Goal: Information Seeking & Learning: Learn about a topic

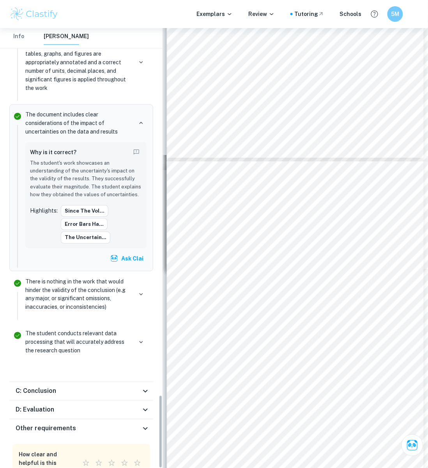
scroll to position [2210, 0]
click at [118, 387] on div "C: Conclusion" at bounding box center [78, 391] width 125 height 9
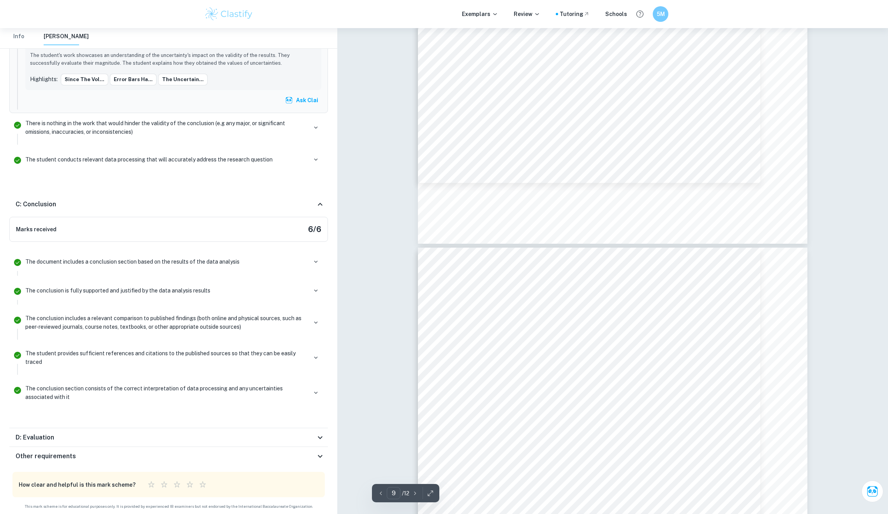
scroll to position [3746, 0]
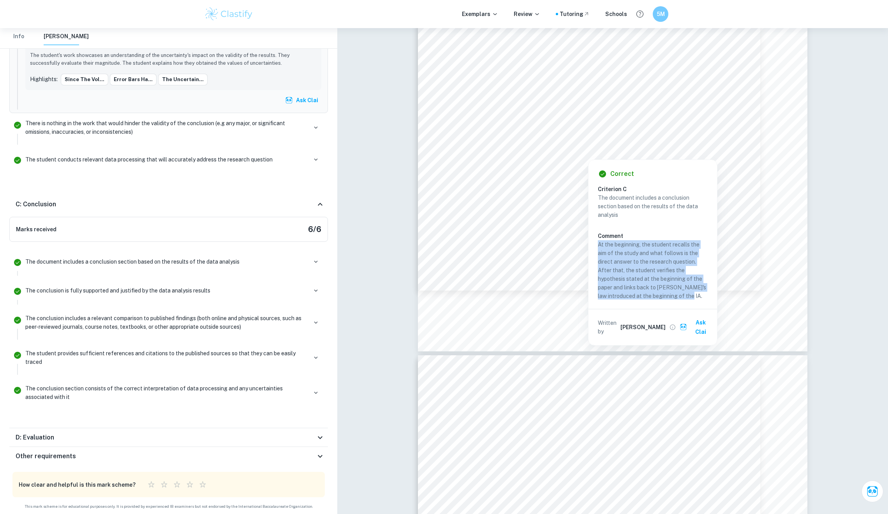
copy p "At the beginning, the student recalls the aim of the study and what follows is …"
drag, startPoint x: 599, startPoint y: 240, endPoint x: 697, endPoint y: 292, distance: 110.7
click at [427, 292] on p "At the beginning, the student recalls the aim of the study and what follows is …" at bounding box center [653, 270] width 110 height 60
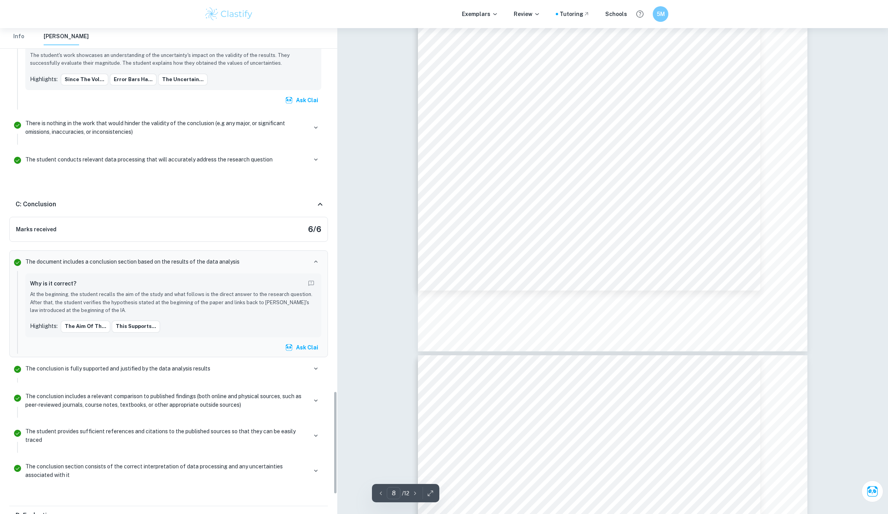
scroll to position [1710, 0]
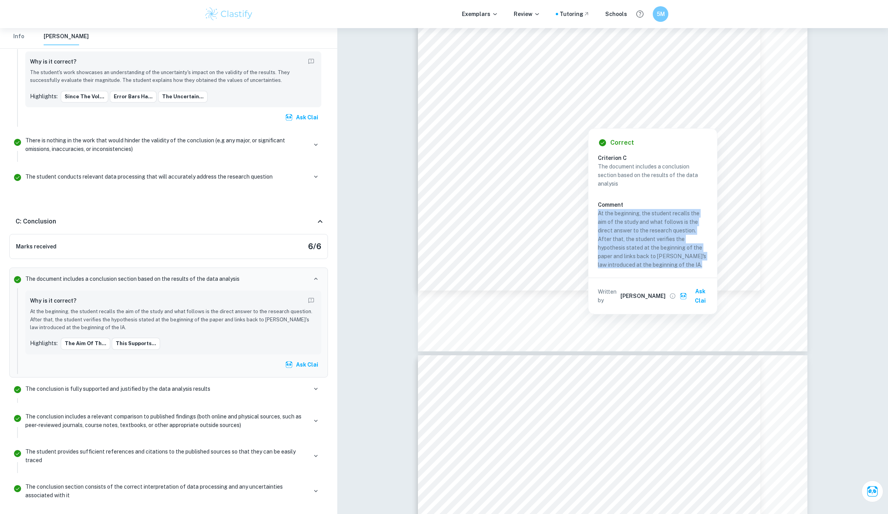
copy p "At the beginning, the student recalls the aim of the study and what follows is …"
click at [427, 208] on div "Correct Criterion C The document includes a conclusion section based on the res…" at bounding box center [653, 221] width 129 height 185
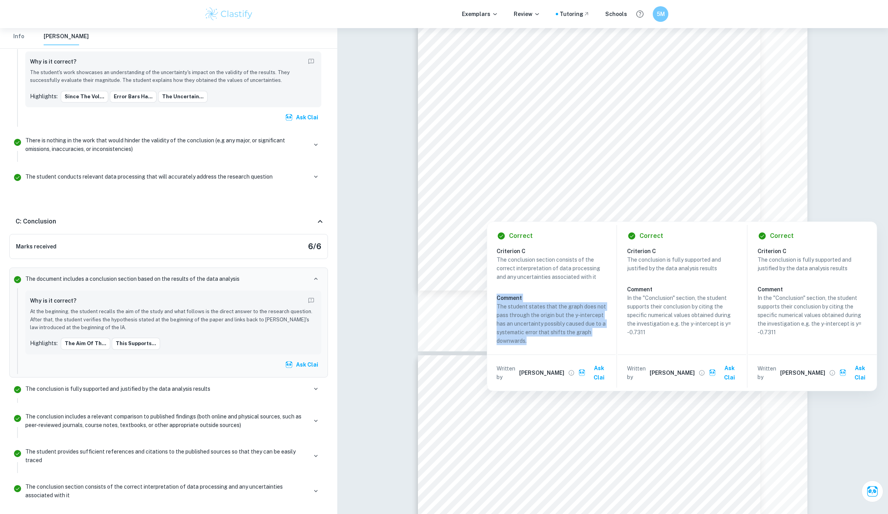
copy div "Comment The student states that the graph does not pass through the origin but …"
drag, startPoint x: 494, startPoint y: 294, endPoint x: 499, endPoint y: 292, distance: 5.2
click at [427, 292] on div "Correct Criterion C The conclusion section consists of the correct interpretati…" at bounding box center [551, 306] width 129 height 169
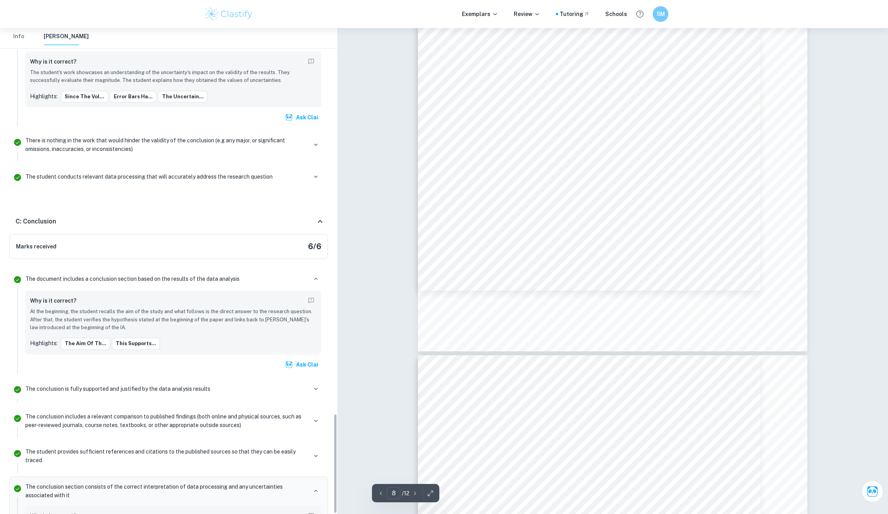
scroll to position [1874, 0]
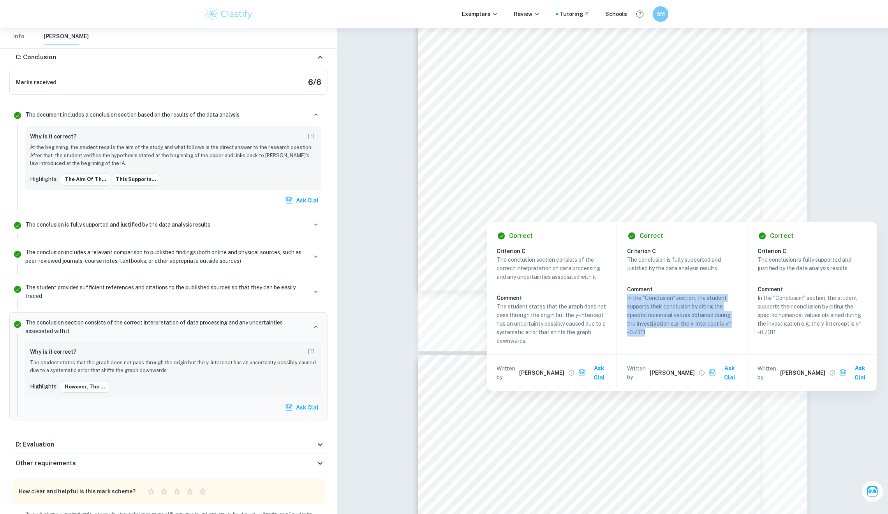
click at [427, 295] on div "Correct Criterion C The conclusion is fully supported and justified by the data…" at bounding box center [682, 306] width 129 height 169
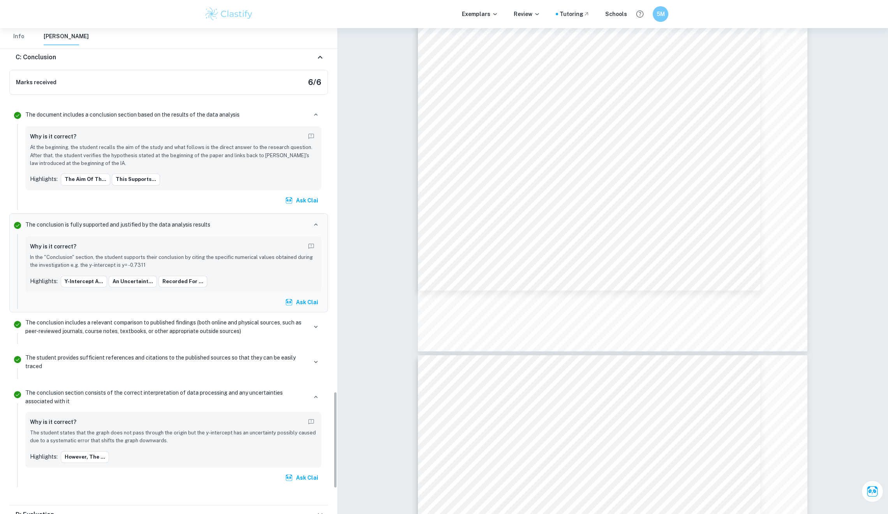
scroll to position [1820, 0]
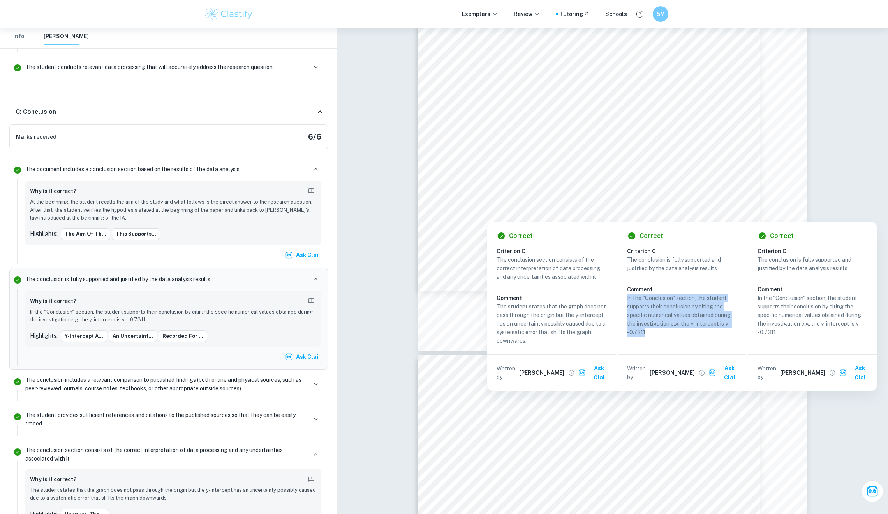
copy p "In the "Conclusion" section, the student supports their conclusion by citing th…"
click at [427, 295] on p "In the "Conclusion" section, the student supports their conclusion by citing th…" at bounding box center [813, 314] width 110 height 43
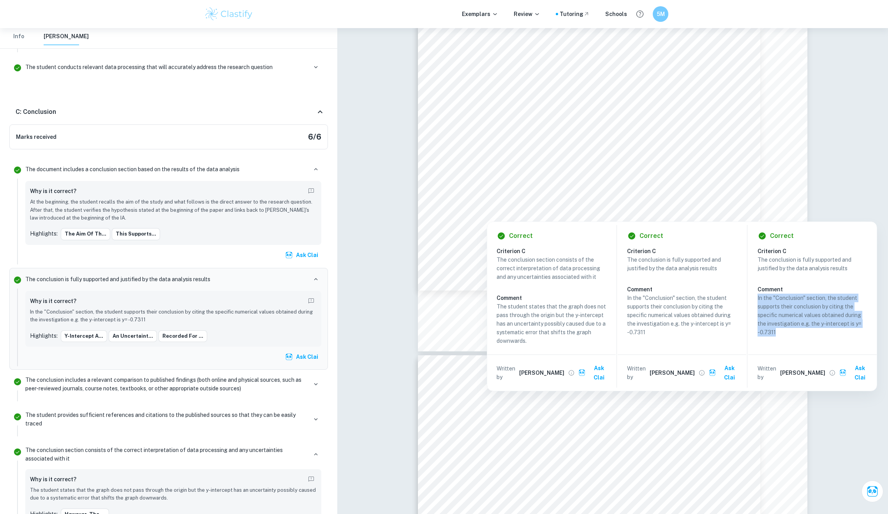
click at [427, 295] on div "Correct Criterion C The conclusion is fully supported and justified by the data…" at bounding box center [813, 306] width 129 height 169
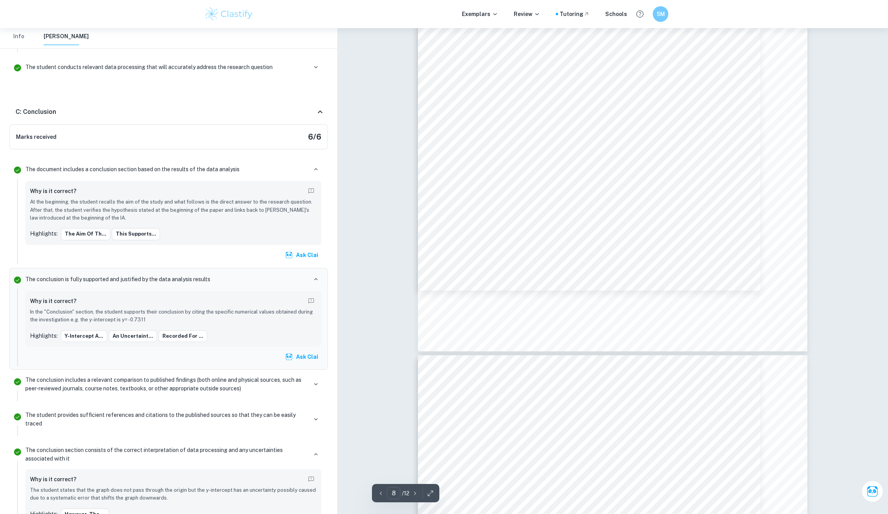
click at [427, 205] on div "8 The uncertainty in the gradient can be calculated from the graph by looking a…" at bounding box center [613, 99] width 390 height 504
click at [427, 210] on span "of the measuring cylinder added up each time the measuring cylinder was used, t…" at bounding box center [613, 212] width 298 height 8
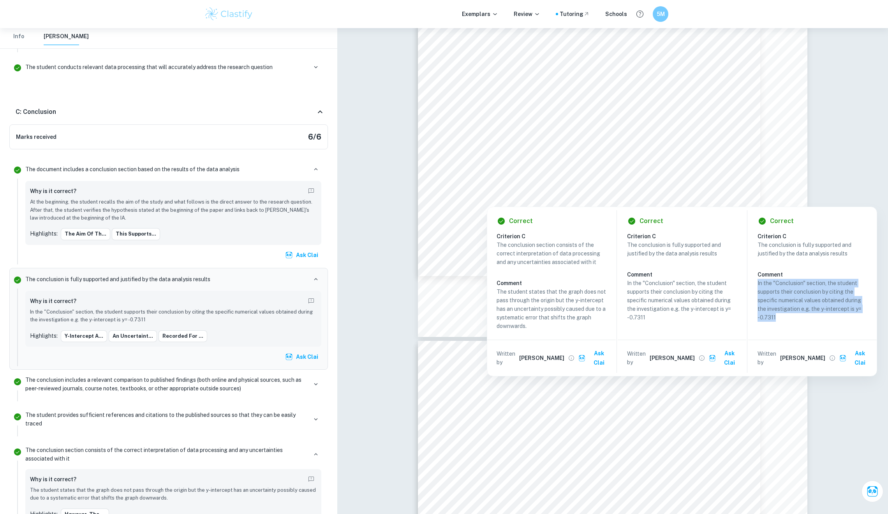
copy p "In the "Conclusion" section, the student supports their conclusion by citing th…"
drag, startPoint x: 758, startPoint y: 279, endPoint x: 778, endPoint y: 315, distance: 40.8
click at [427, 315] on p "In the "Conclusion" section, the student supports their conclusion by citing th…" at bounding box center [813, 300] width 110 height 43
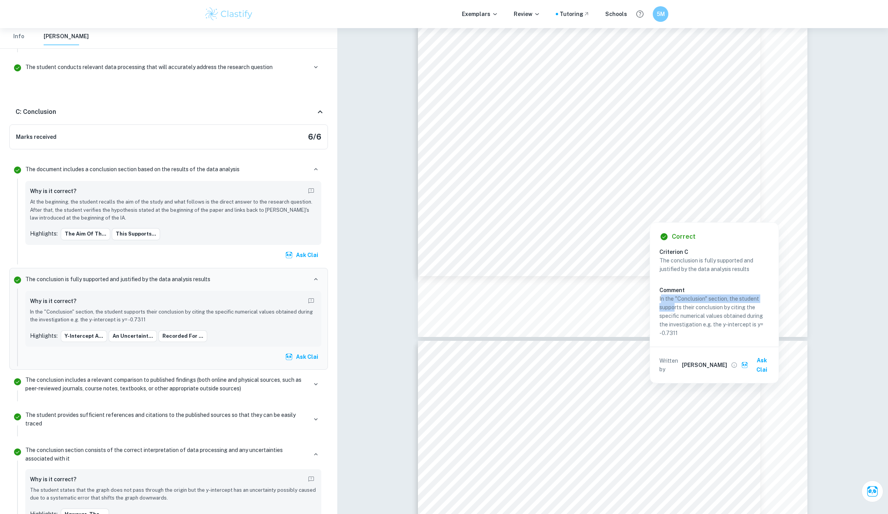
drag, startPoint x: 662, startPoint y: 294, endPoint x: 674, endPoint y: 305, distance: 16.8
click at [427, 305] on p "In the "Conclusion" section, the student supports their conclusion by citing th…" at bounding box center [715, 315] width 110 height 43
copy p "In the "Conclusion" section, the student supports their conclusion by citing th…"
drag, startPoint x: 659, startPoint y: 295, endPoint x: 680, endPoint y: 333, distance: 43.2
click at [427, 333] on p "In the "Conclusion" section, the student supports their conclusion by citing th…" at bounding box center [715, 315] width 110 height 43
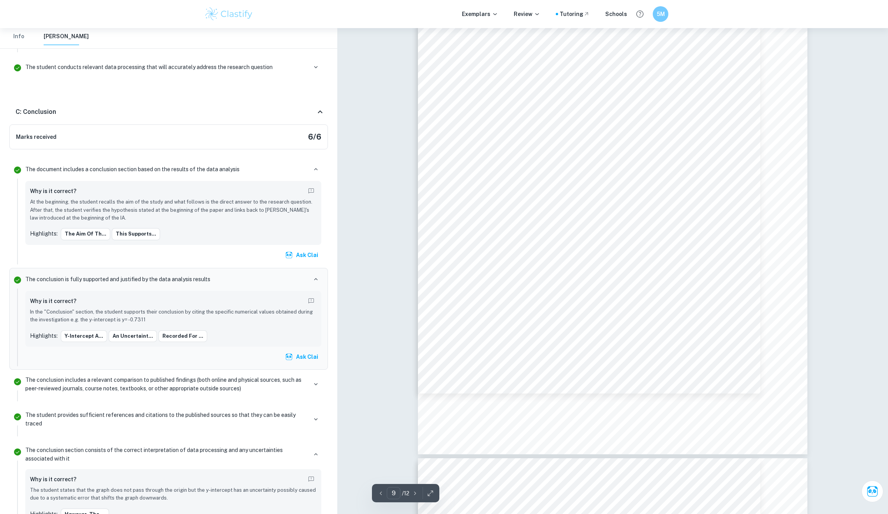
scroll to position [4159, 0]
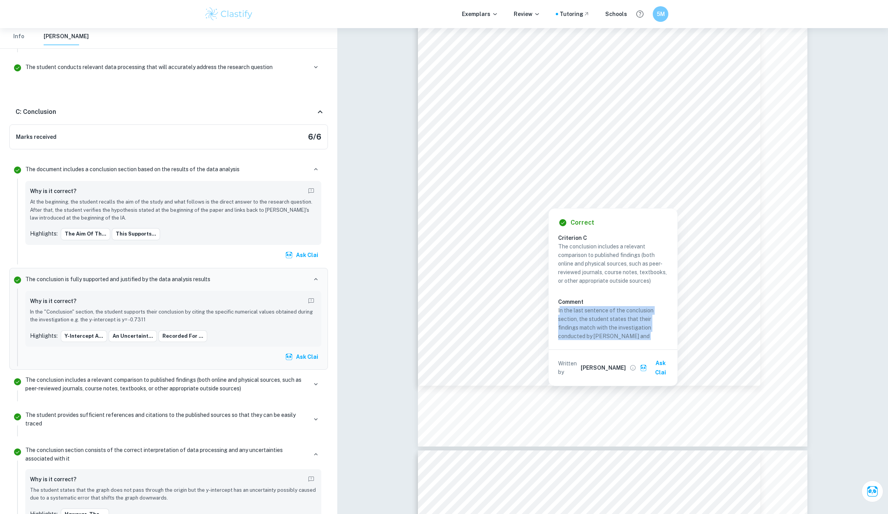
copy p "n the last sentence of the conclusion section, the student states that their fi…"
drag, startPoint x: 560, startPoint y: 306, endPoint x: 669, endPoint y: 337, distance: 113.8
click at [427, 337] on div "Criterion C The conclusion includes a relevant comparison to published findings…" at bounding box center [616, 292] width 116 height 118
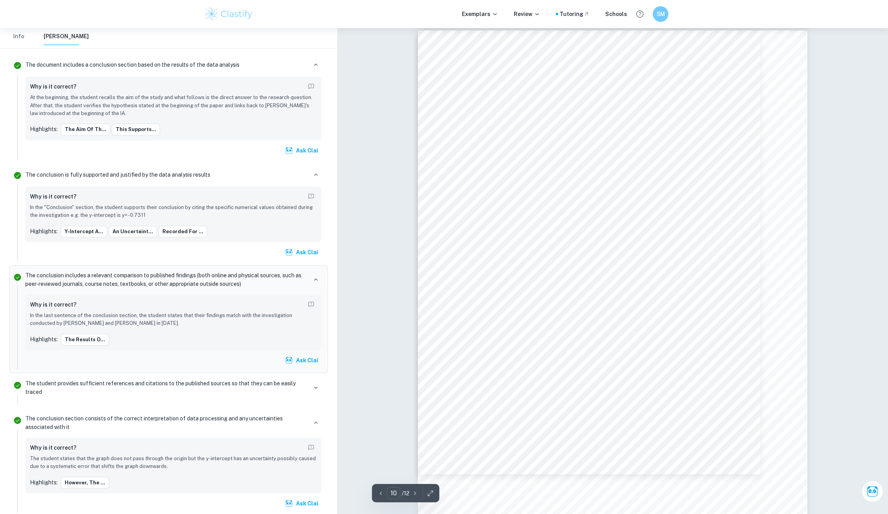
scroll to position [4618, 0]
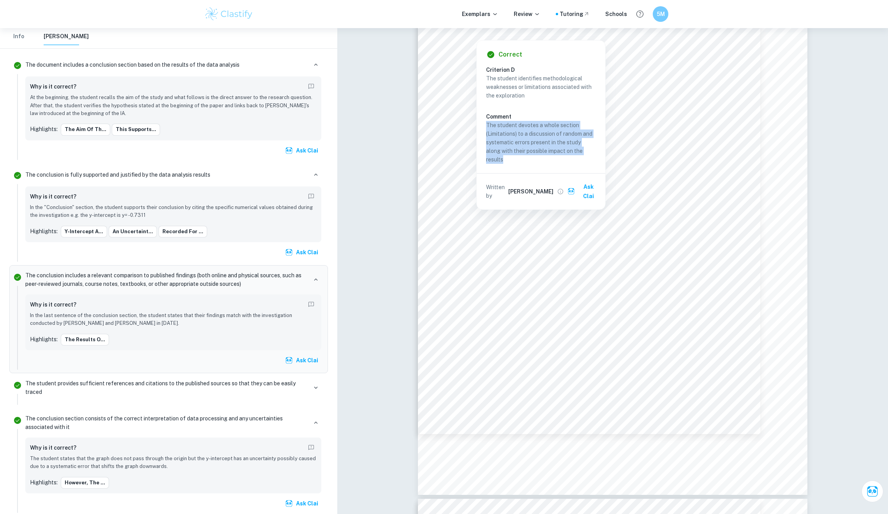
copy div "The student devotes a whole section (Limitations) to a discussion of random and…"
click at [427, 118] on div "Correct Criterion D The student identifies methodological weaknesses or limitat…" at bounding box center [541, 125] width 129 height 169
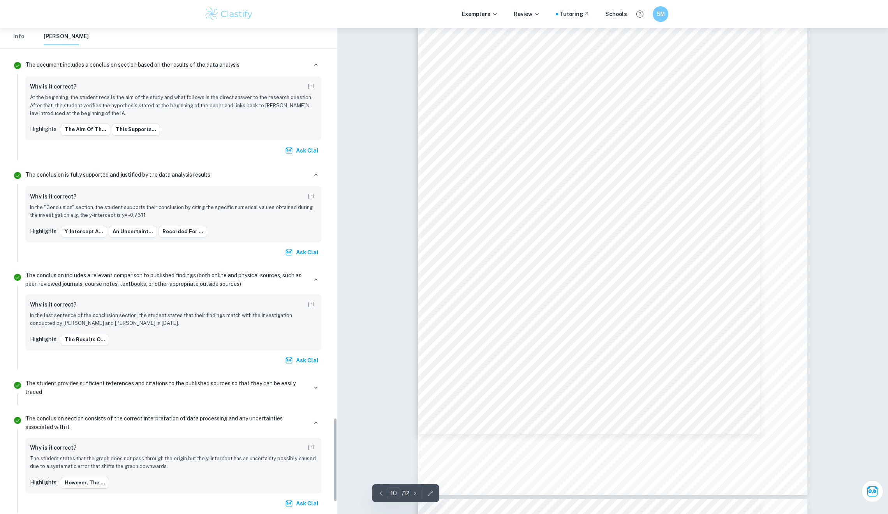
scroll to position [2244, 0]
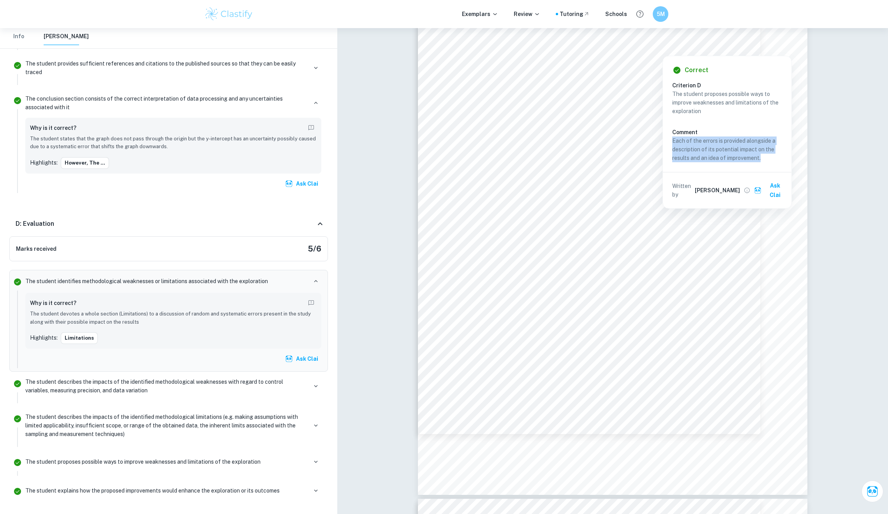
drag, startPoint x: 674, startPoint y: 139, endPoint x: 768, endPoint y: 154, distance: 95.4
click at [427, 154] on p "Each of the errors is provided alongside a description of its potential impact …" at bounding box center [728, 149] width 110 height 26
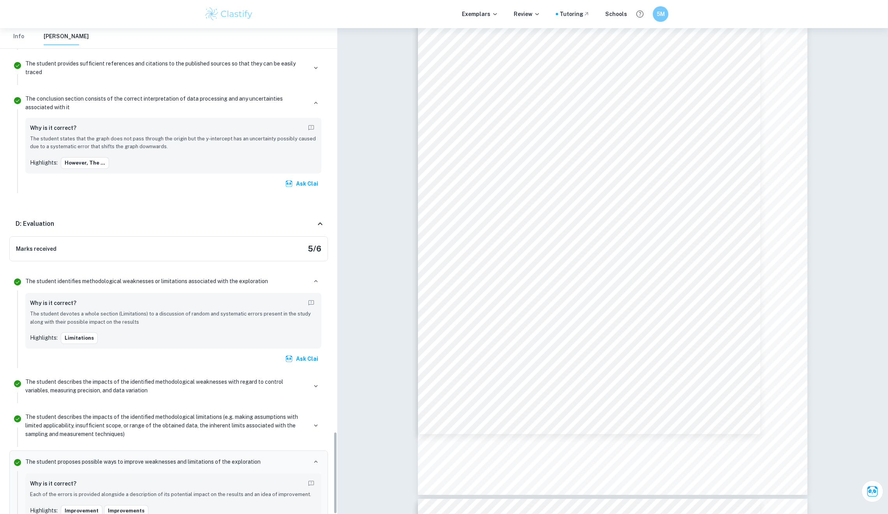
scroll to position [2377, 0]
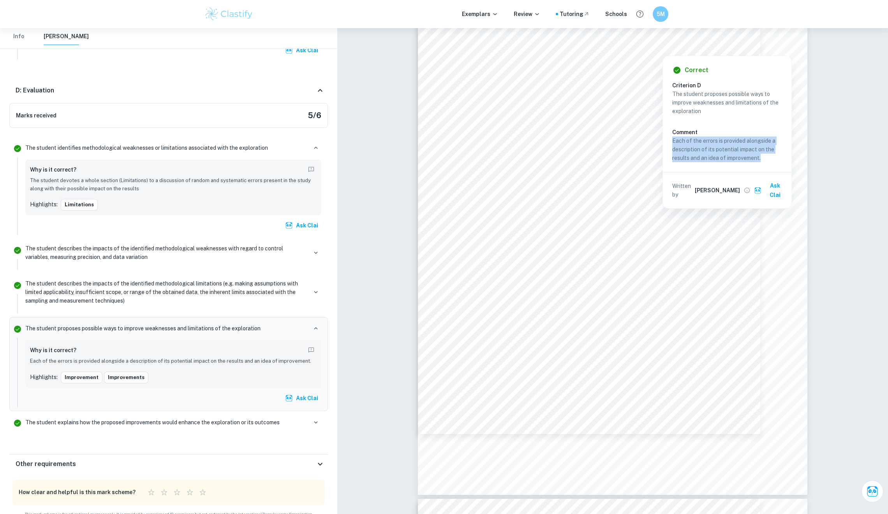
copy p "Each of the errors is provided alongside a description of its potential impact …"
drag, startPoint x: 673, startPoint y: 136, endPoint x: 771, endPoint y: 159, distance: 100.8
click at [427, 159] on p "Each of the errors is provided alongside a description of its potential impact …" at bounding box center [728, 149] width 110 height 26
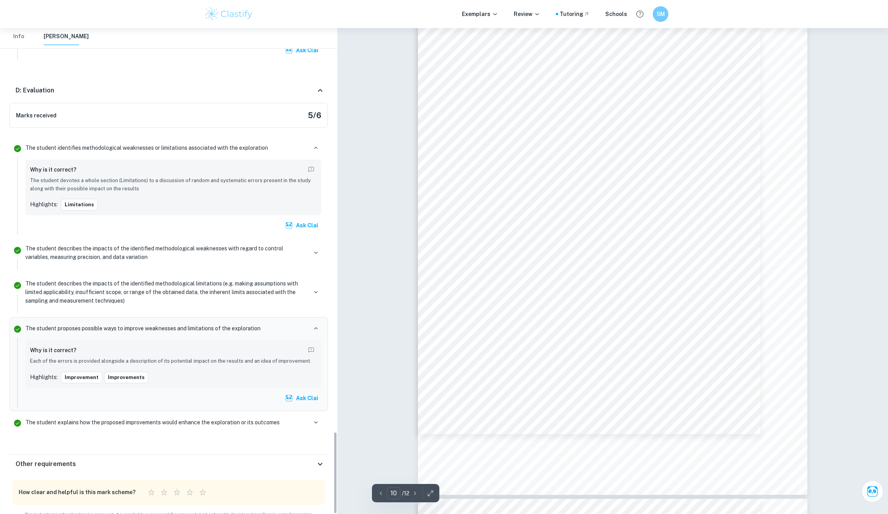
scroll to position [2382, 0]
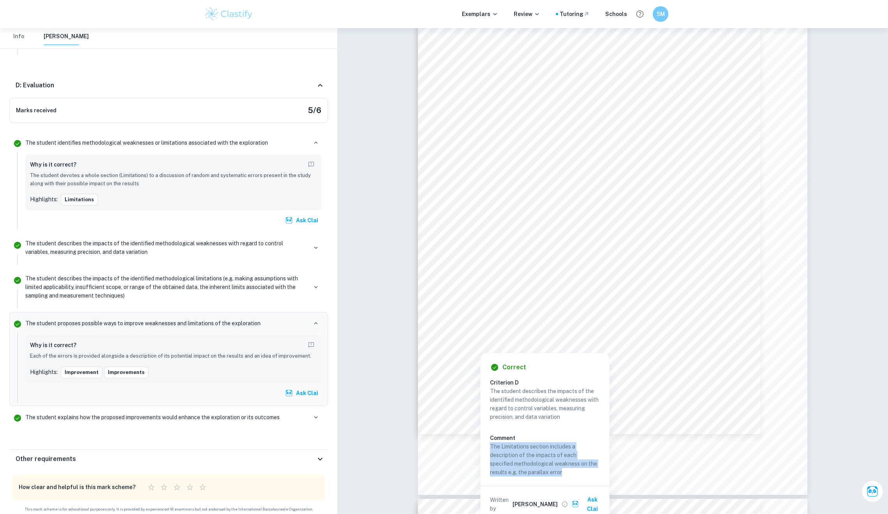
copy p "The Limitations section includes a description of the impacts of each specified…"
drag, startPoint x: 491, startPoint y: 442, endPoint x: 572, endPoint y: 470, distance: 85.8
click at [427, 468] on p "The Limitations section includes a description of the impacts of each specified…" at bounding box center [545, 459] width 110 height 34
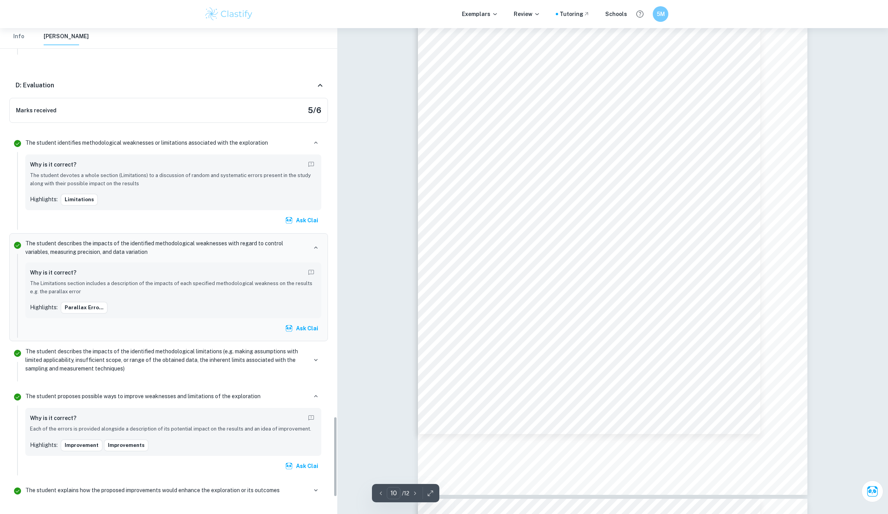
scroll to position [2349, 0]
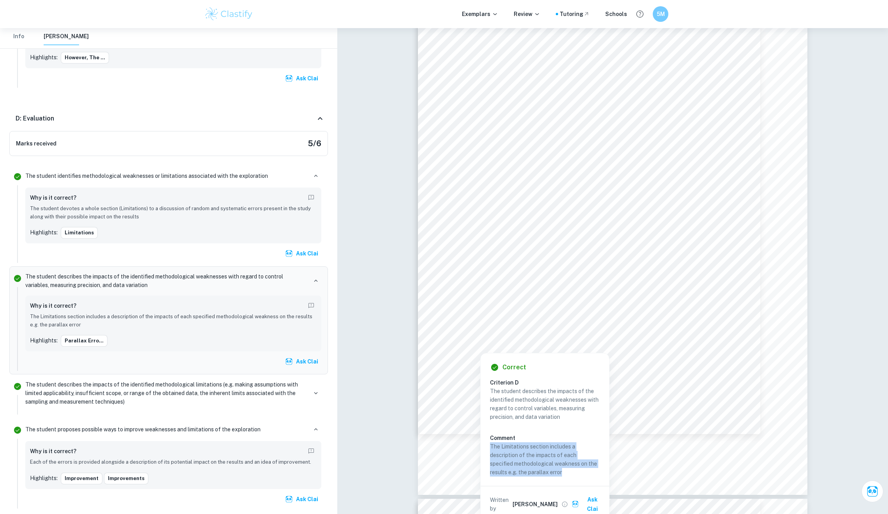
drag, startPoint x: 491, startPoint y: 443, endPoint x: 570, endPoint y: 468, distance: 82.1
click at [427, 468] on p "The Limitations section includes a description of the impacts of each specified…" at bounding box center [545, 459] width 110 height 34
drag, startPoint x: 491, startPoint y: 442, endPoint x: 566, endPoint y: 473, distance: 80.9
click at [427, 468] on p "The Limitations section includes a description of the impacts of each specified…" at bounding box center [545, 459] width 110 height 34
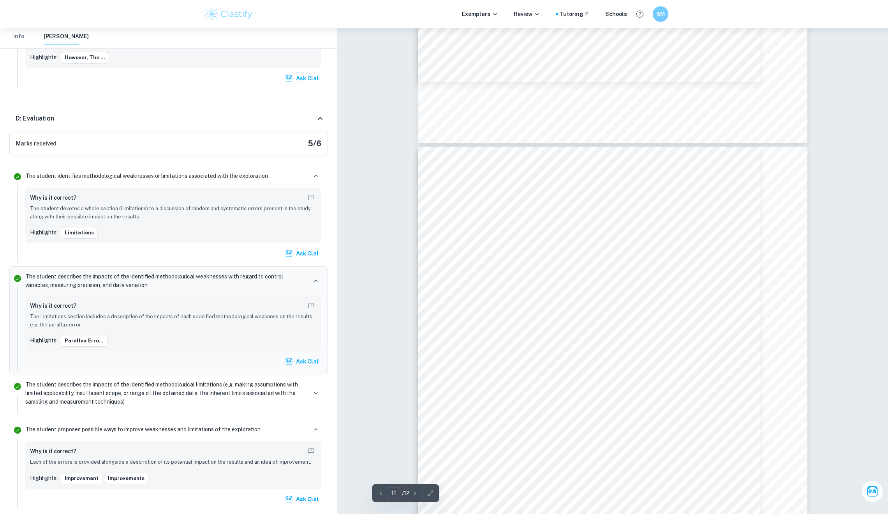
scroll to position [5040, 0]
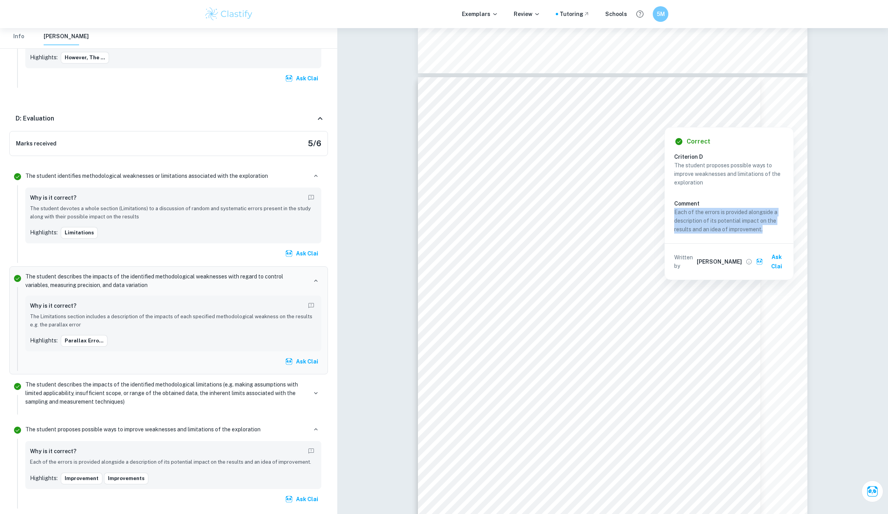
click at [427, 208] on div "Correct Criterion D The student proposes possible ways to improve weaknesses an…" at bounding box center [729, 203] width 129 height 152
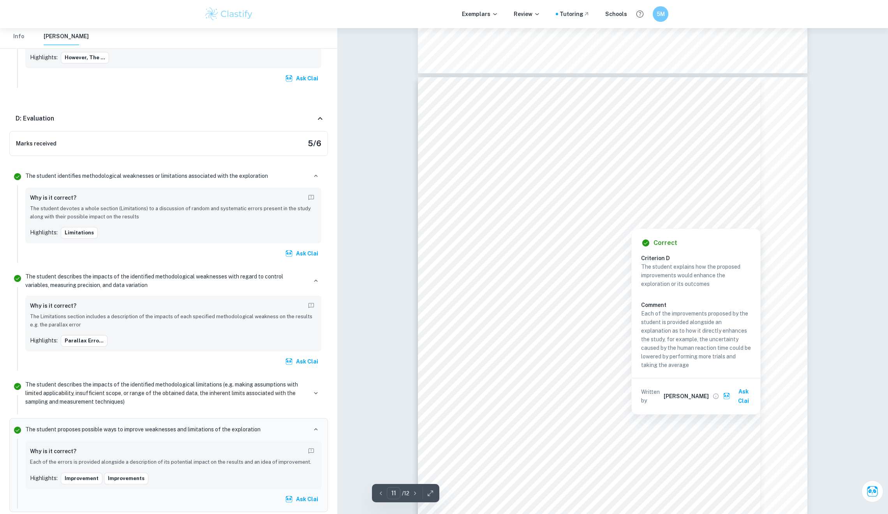
scroll to position [2455, 0]
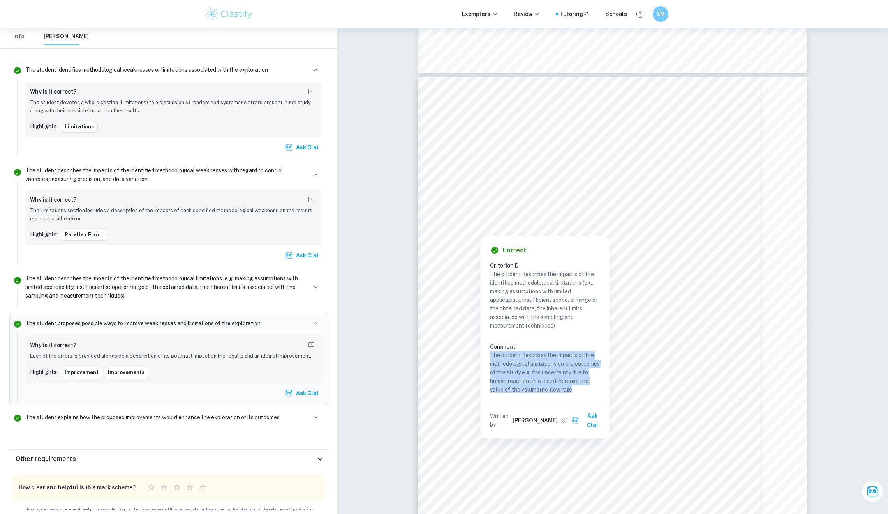
drag, startPoint x: 491, startPoint y: 350, endPoint x: 594, endPoint y: 387, distance: 110.0
click at [427, 387] on p "The student describes the impacts of the methodological limitations on the outc…" at bounding box center [545, 372] width 110 height 43
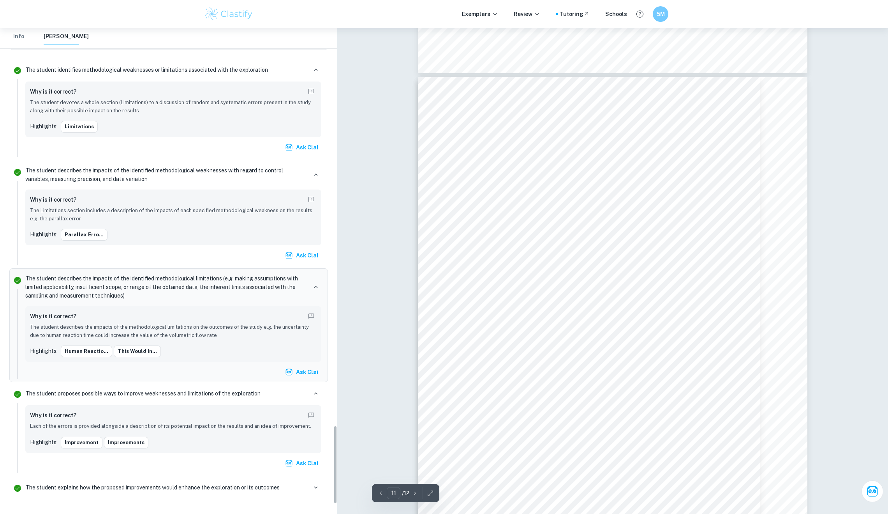
scroll to position [2460, 0]
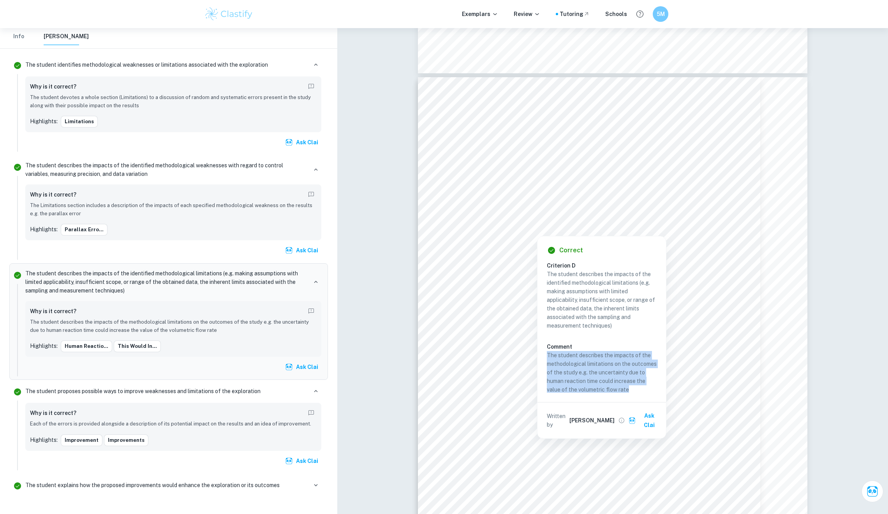
drag, startPoint x: 547, startPoint y: 352, endPoint x: 644, endPoint y: 386, distance: 103.3
click at [427, 386] on p "The student describes the impacts of the methodological limitations on the outc…" at bounding box center [602, 372] width 110 height 43
drag, startPoint x: 544, startPoint y: 352, endPoint x: 549, endPoint y: 350, distance: 4.9
click at [427, 350] on div "Correct Criterion D The student describes the impacts of the identified methodo…" at bounding box center [602, 337] width 129 height 202
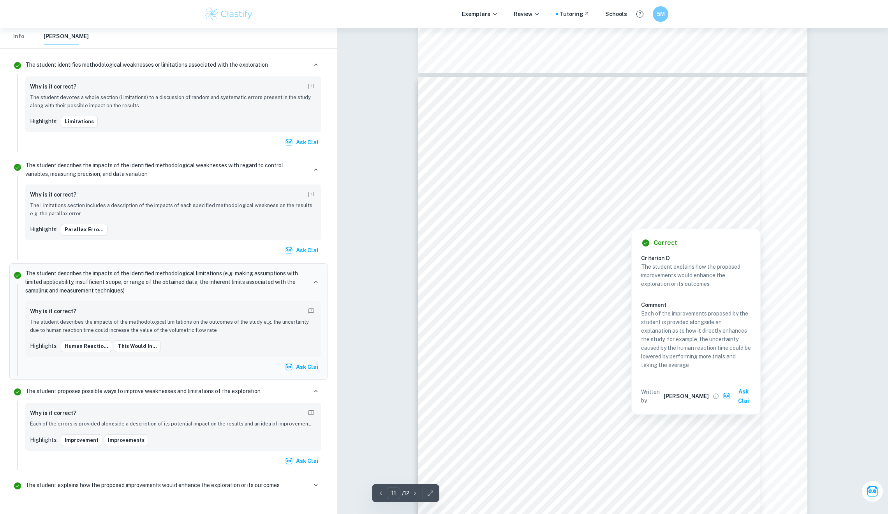
click at [427, 208] on div at bounding box center [664, 207] width 99 height 9
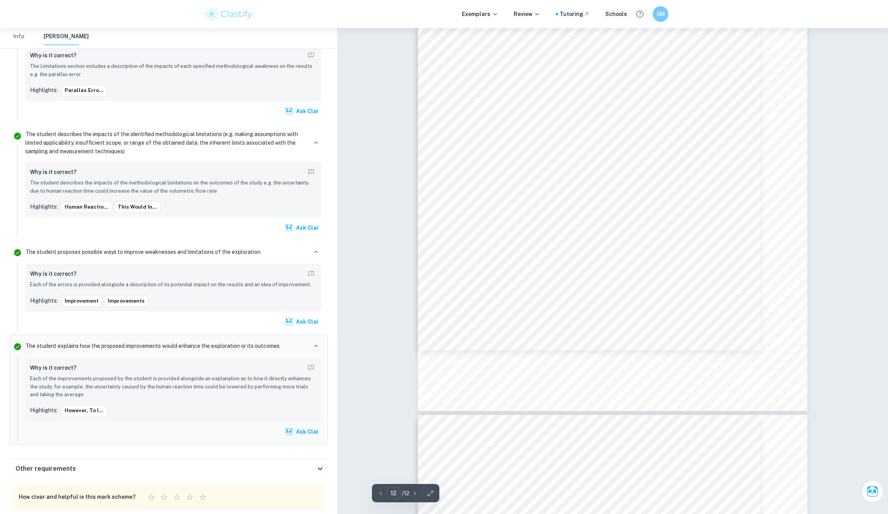
scroll to position [5146, 0]
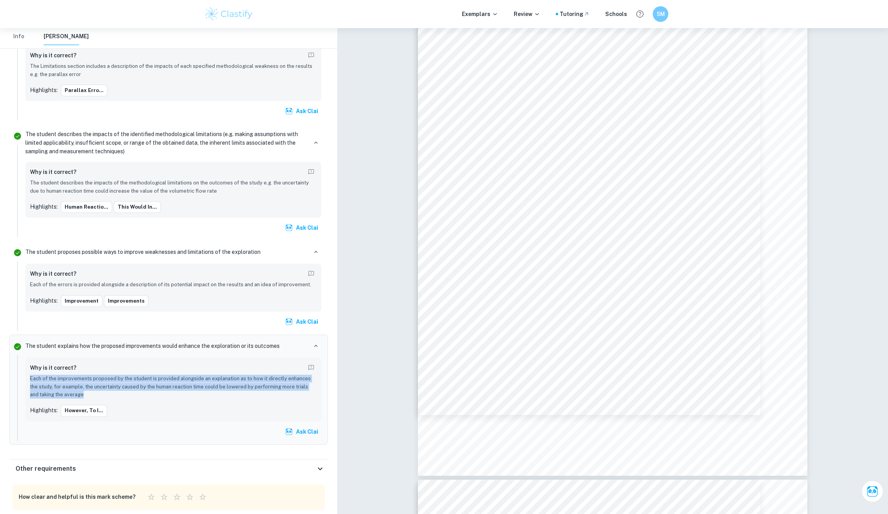
drag, startPoint x: 31, startPoint y: 365, endPoint x: 88, endPoint y: 385, distance: 59.6
click at [88, 385] on p "Each of the improvements proposed by the student is provided alongside an expla…" at bounding box center [173, 386] width 287 height 24
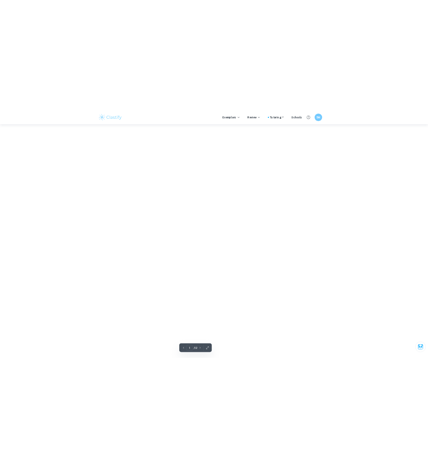
scroll to position [5000, 0]
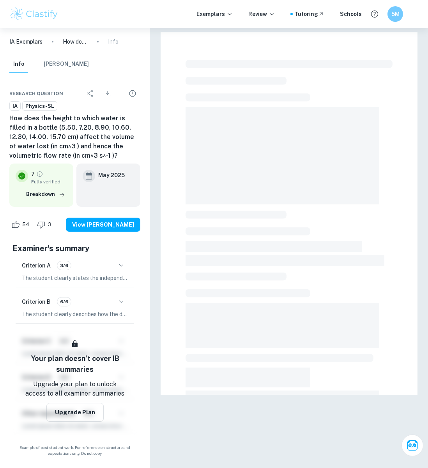
checkbox input "true"
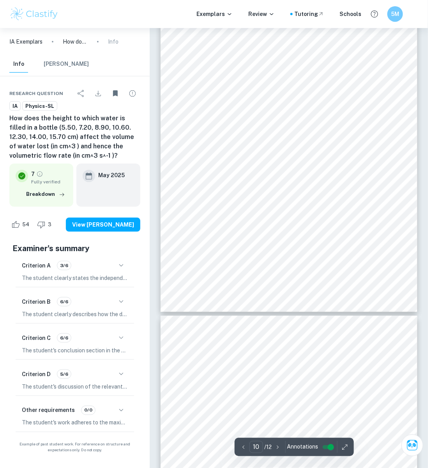
scroll to position [3152, 0]
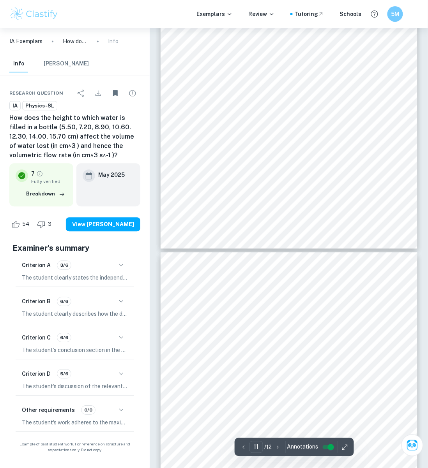
type input "12"
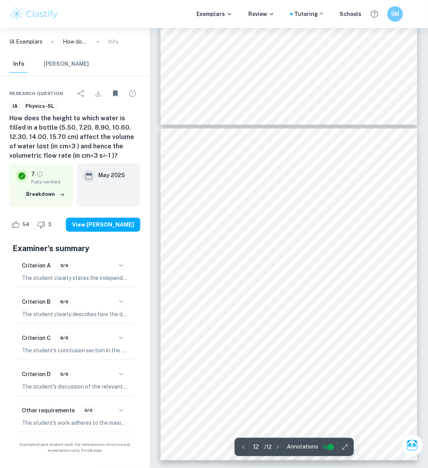
scroll to position [3644, 0]
